Goal: Task Accomplishment & Management: Manage account settings

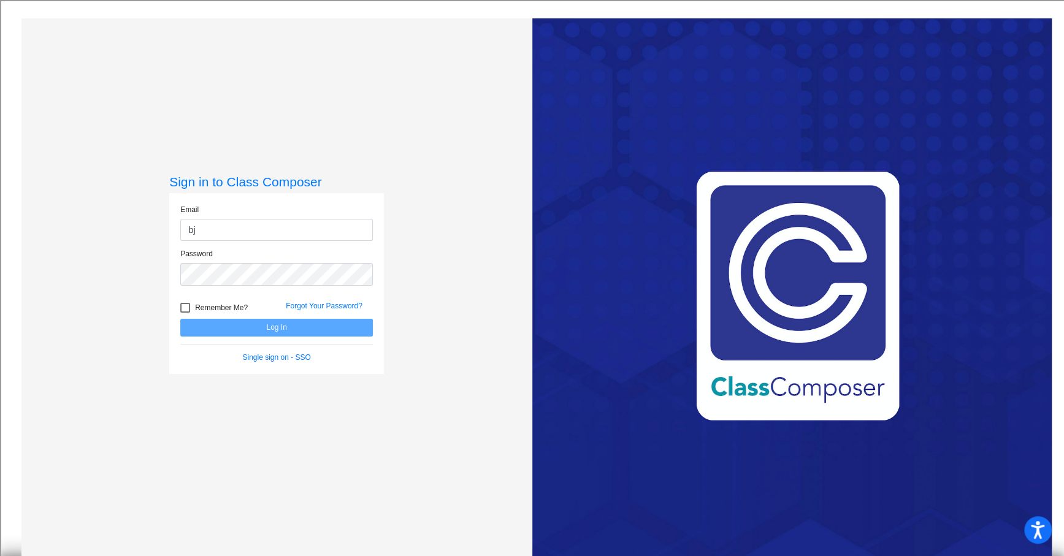
type input "[EMAIL_ADDRESS][DOMAIN_NAME]"
click at [286, 333] on button "Log In" at bounding box center [276, 328] width 193 height 18
click at [285, 328] on button "Log In" at bounding box center [276, 328] width 193 height 18
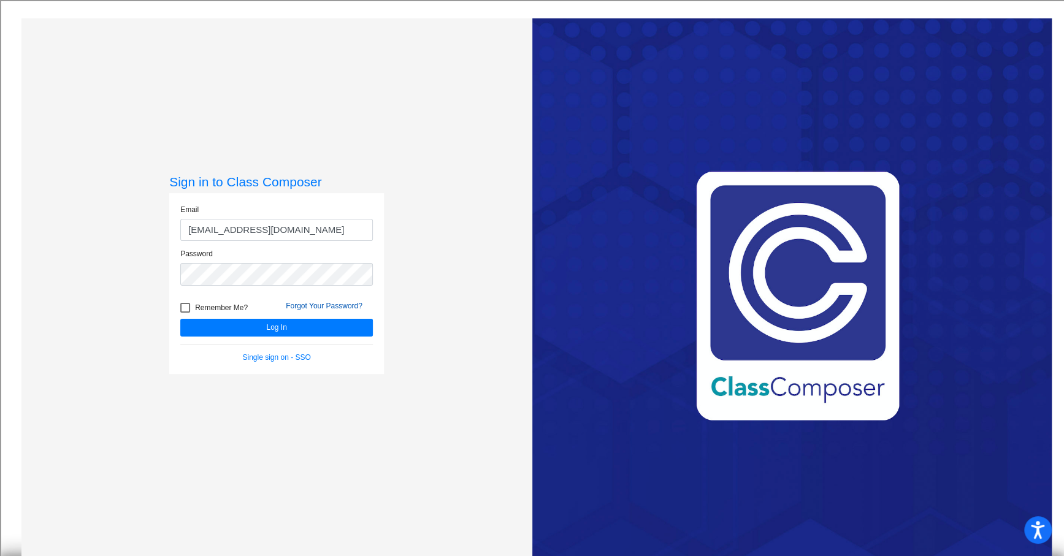
click at [305, 302] on link "Forgot Your Password?" at bounding box center [324, 306] width 77 height 9
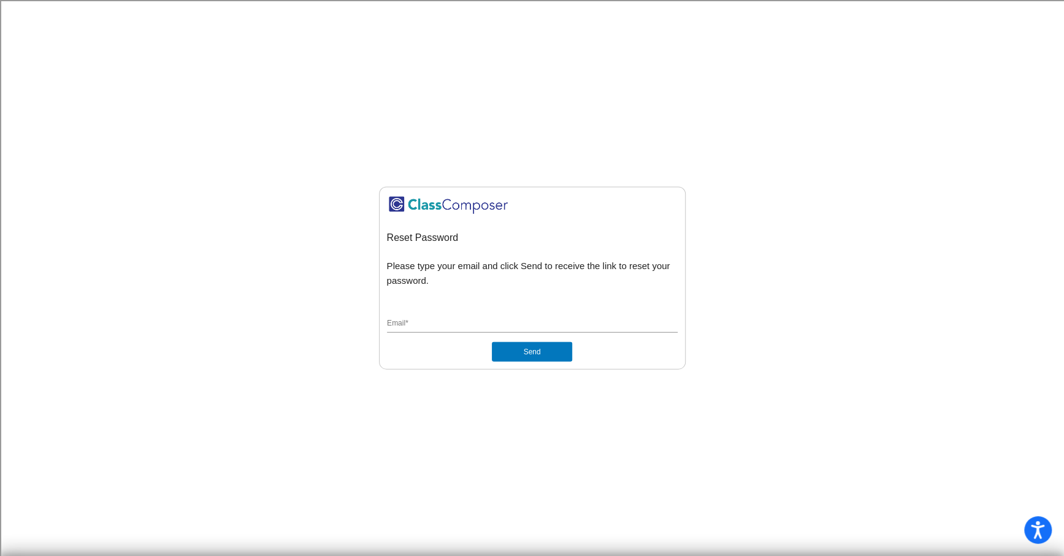
click at [476, 317] on div "Email *" at bounding box center [532, 321] width 291 height 23
type input "[EMAIL_ADDRESS][DOMAIN_NAME]"
click at [496, 351] on button "Send" at bounding box center [532, 352] width 80 height 20
